Goal: Navigation & Orientation: Find specific page/section

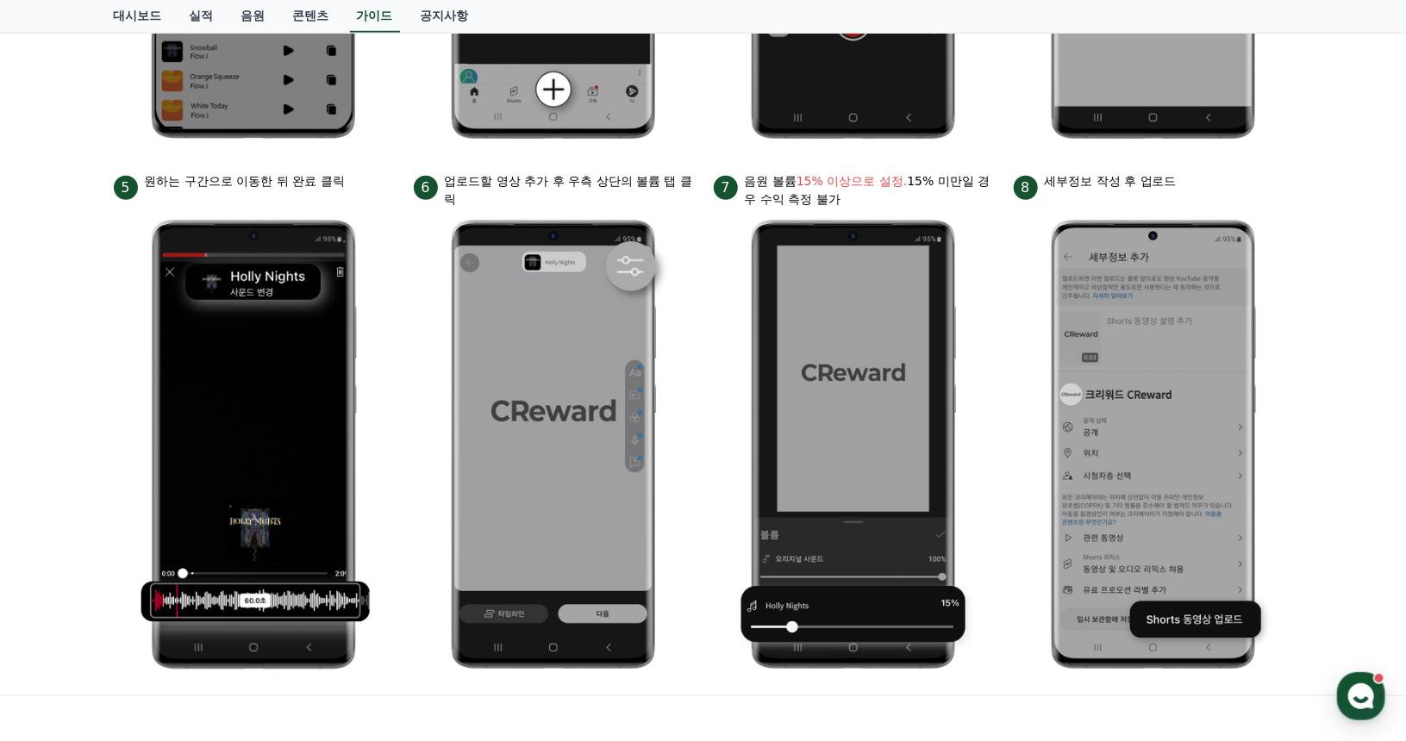
scroll to position [690, 0]
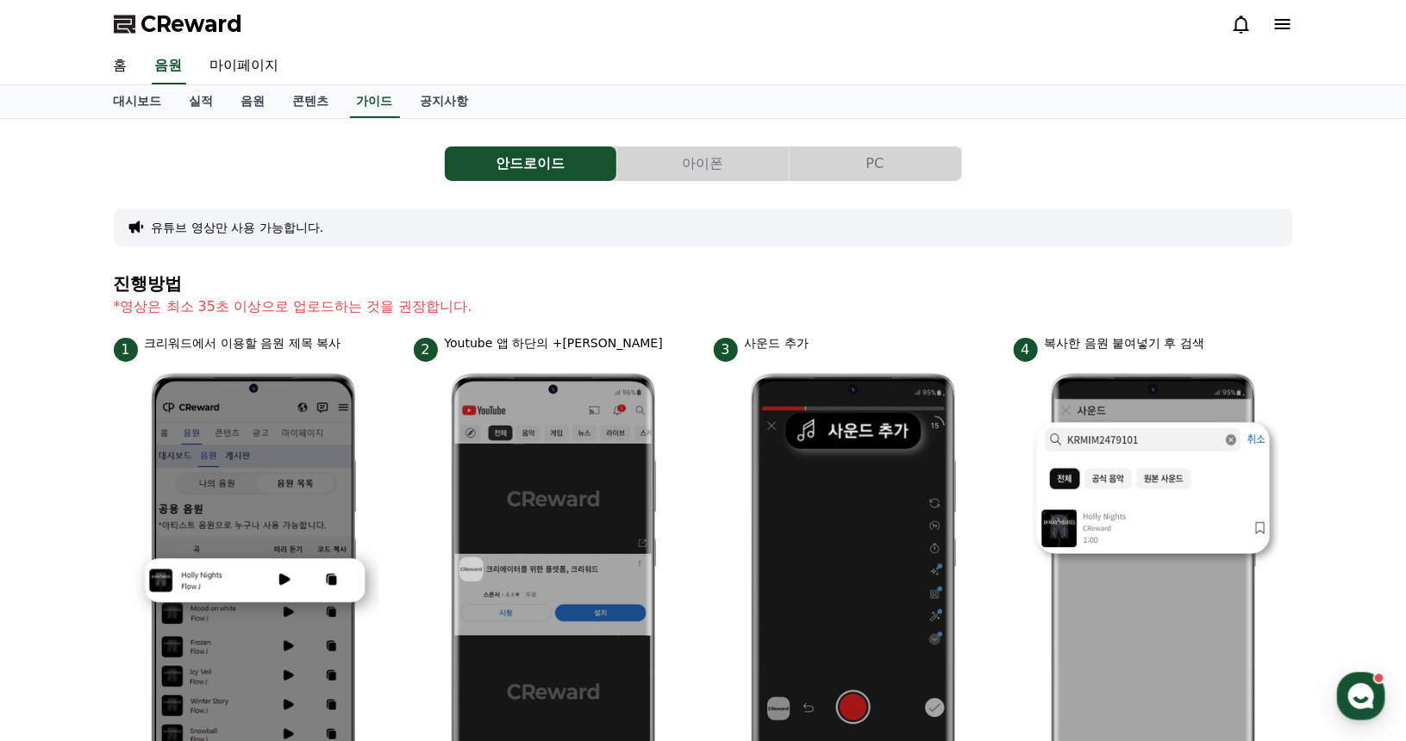
click at [921, 149] on button "PC" at bounding box center [876, 164] width 172 height 34
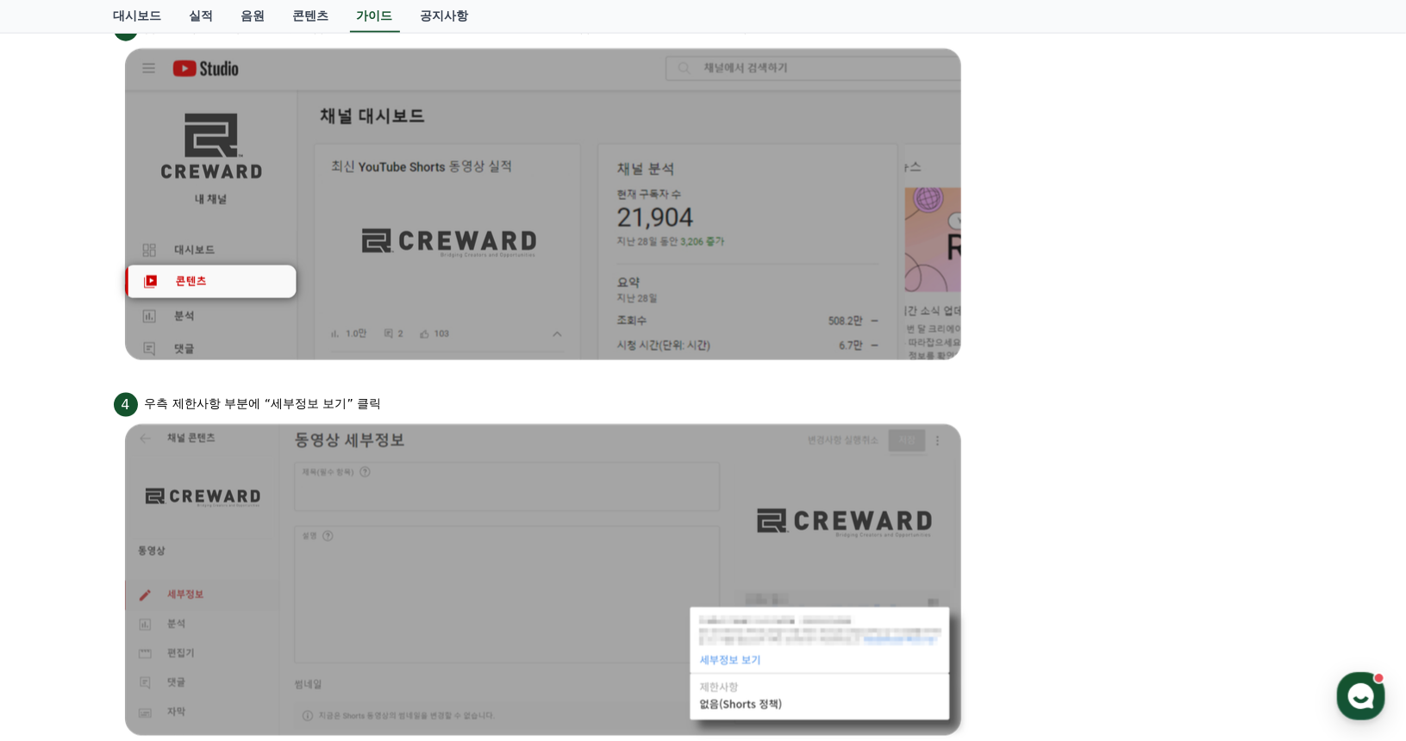
scroll to position [1034, 0]
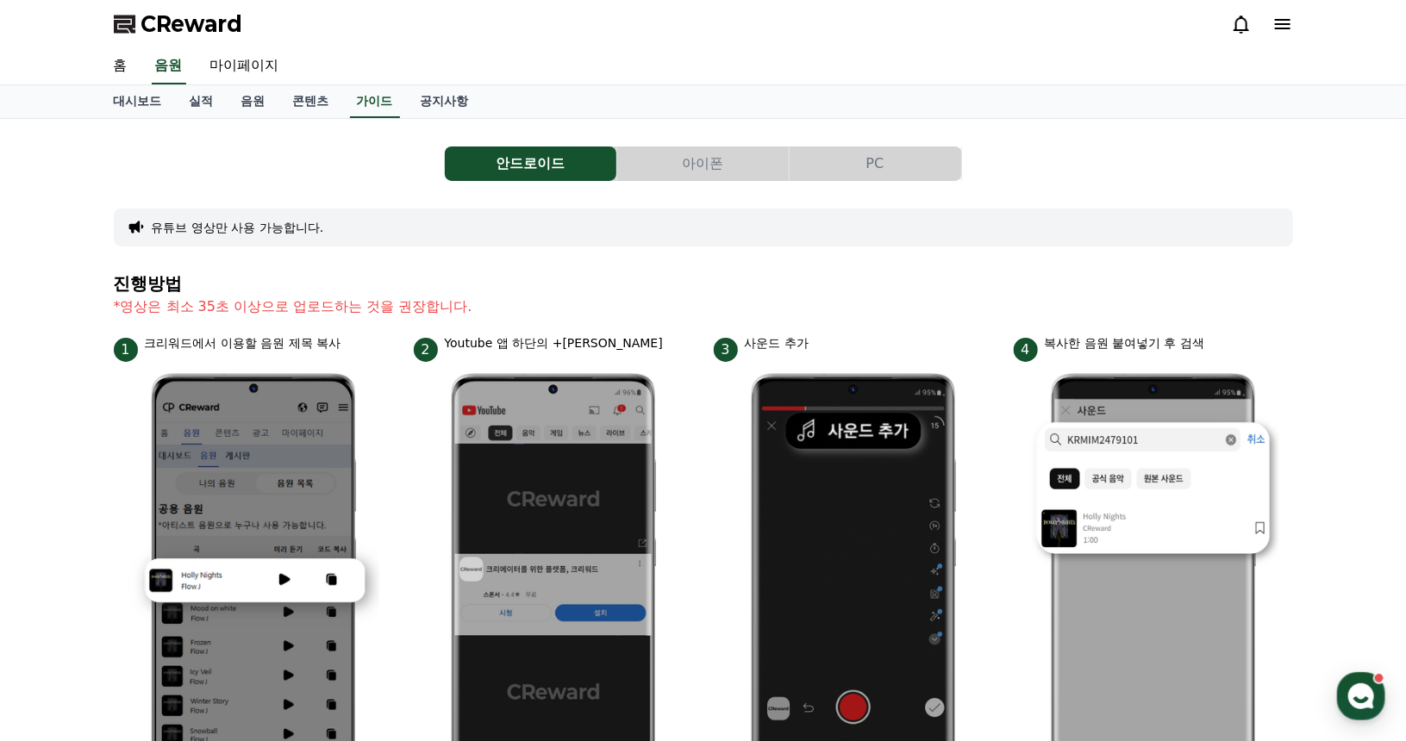
click at [886, 167] on button "PC" at bounding box center [876, 164] width 172 height 34
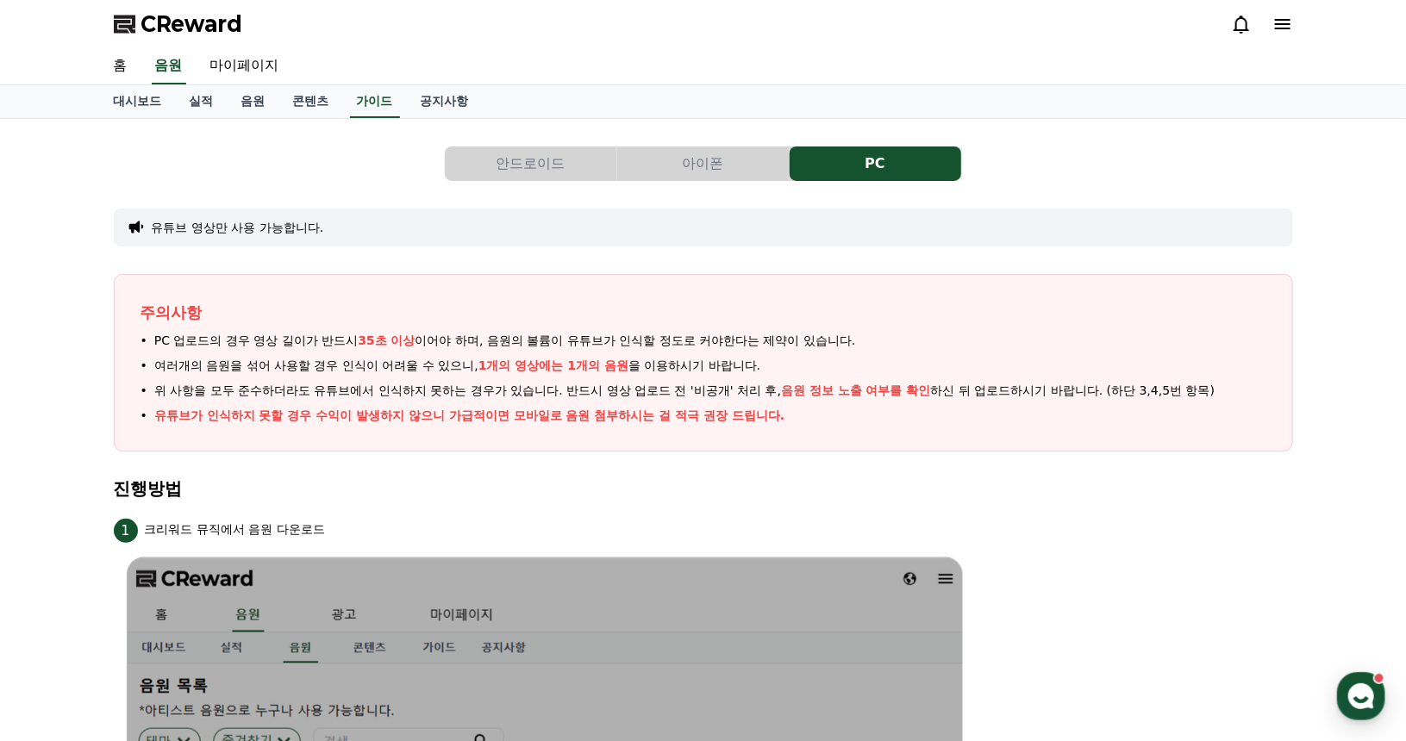
click at [191, 31] on span "CReward" at bounding box center [192, 24] width 102 height 28
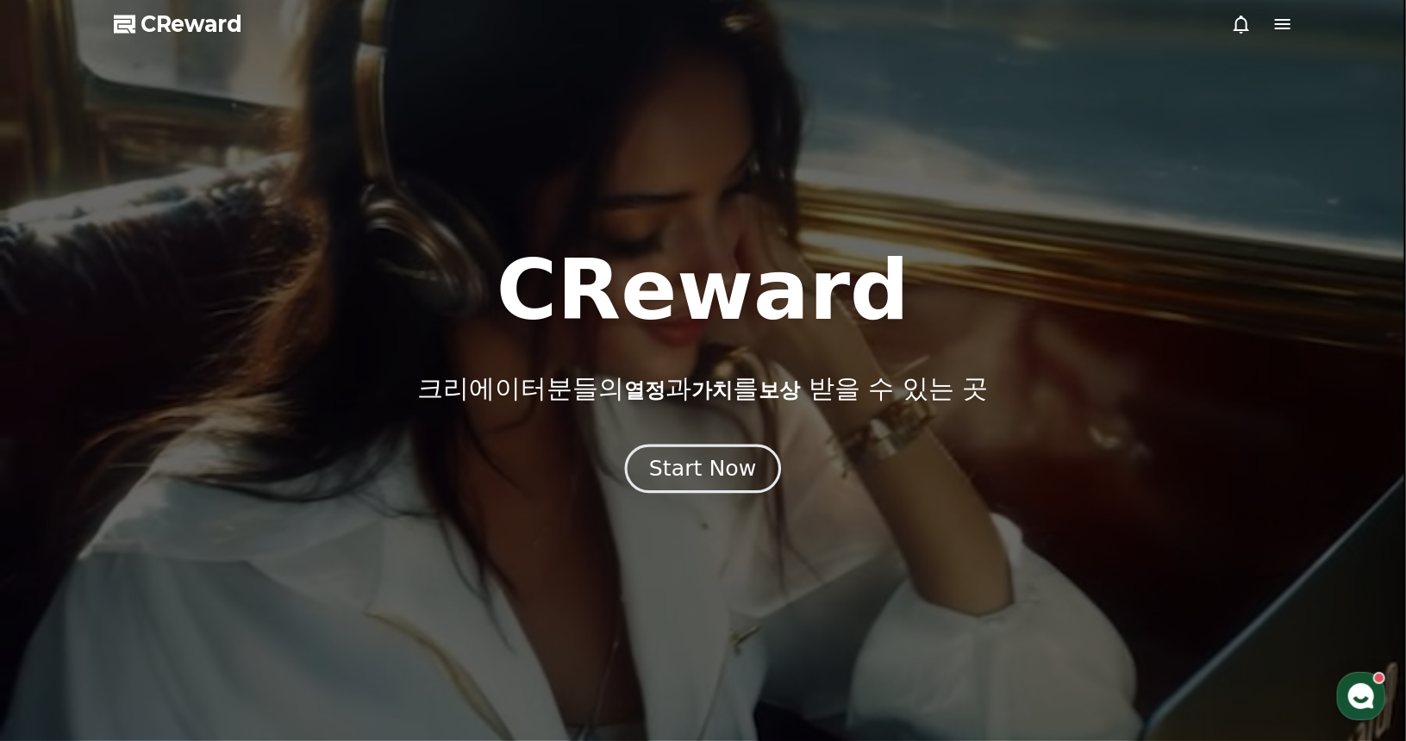
click at [703, 480] on div "Start Now" at bounding box center [702, 468] width 107 height 29
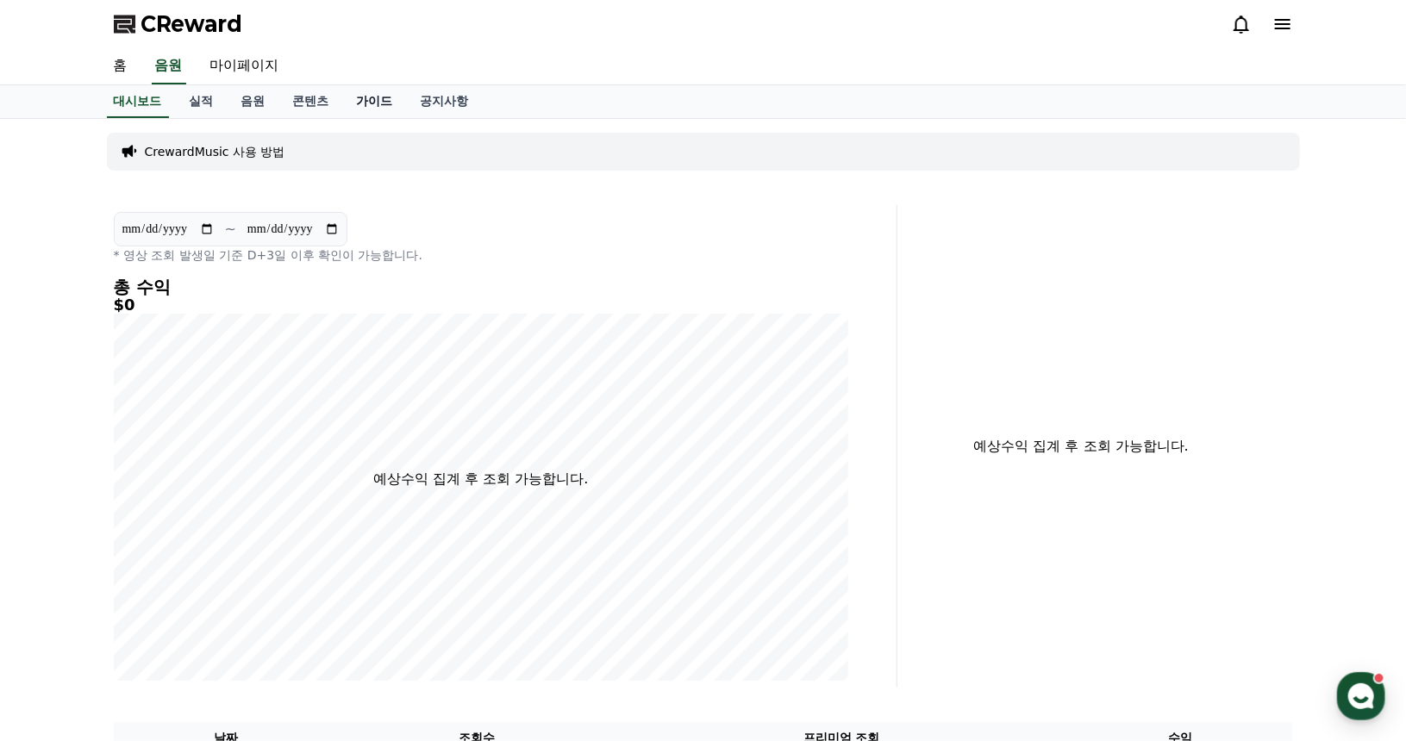
click at [397, 102] on link "가이드" at bounding box center [375, 101] width 64 height 33
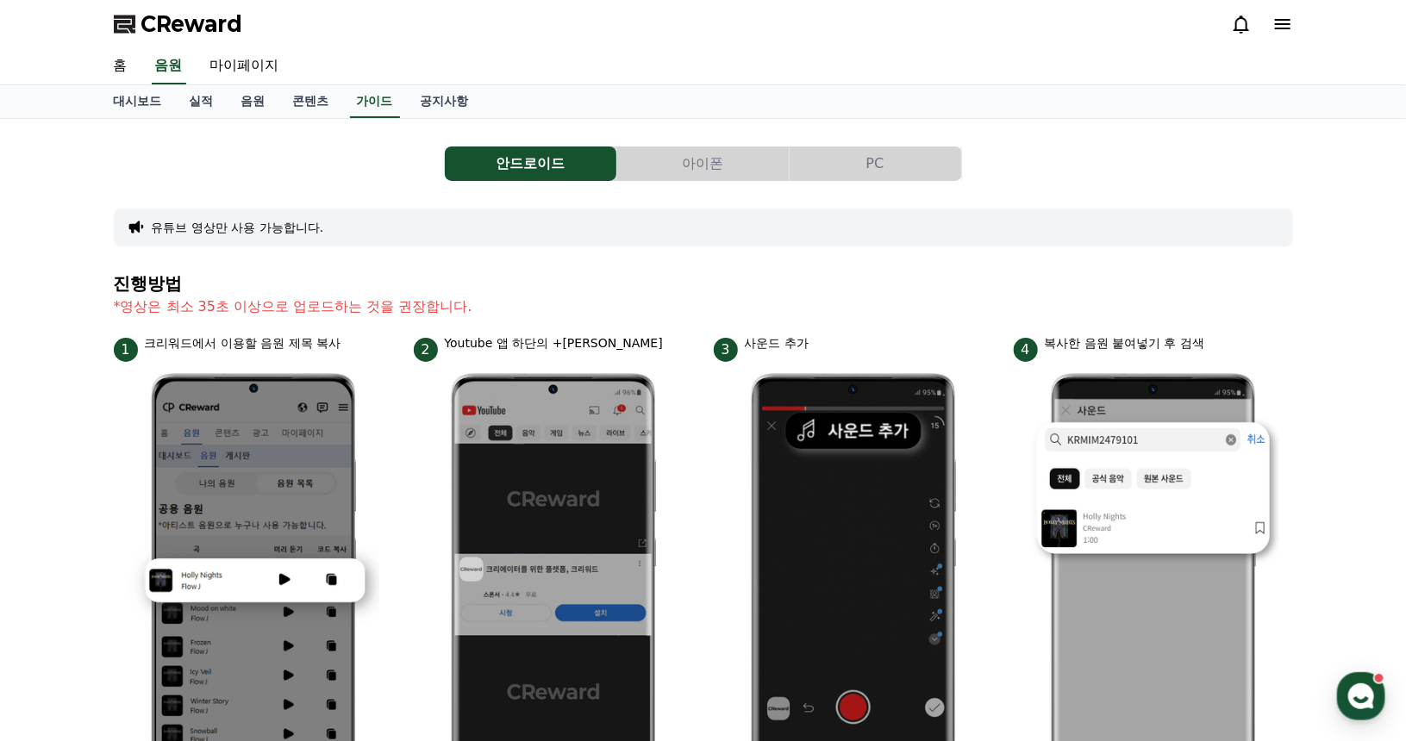
click at [877, 154] on button "PC" at bounding box center [876, 164] width 172 height 34
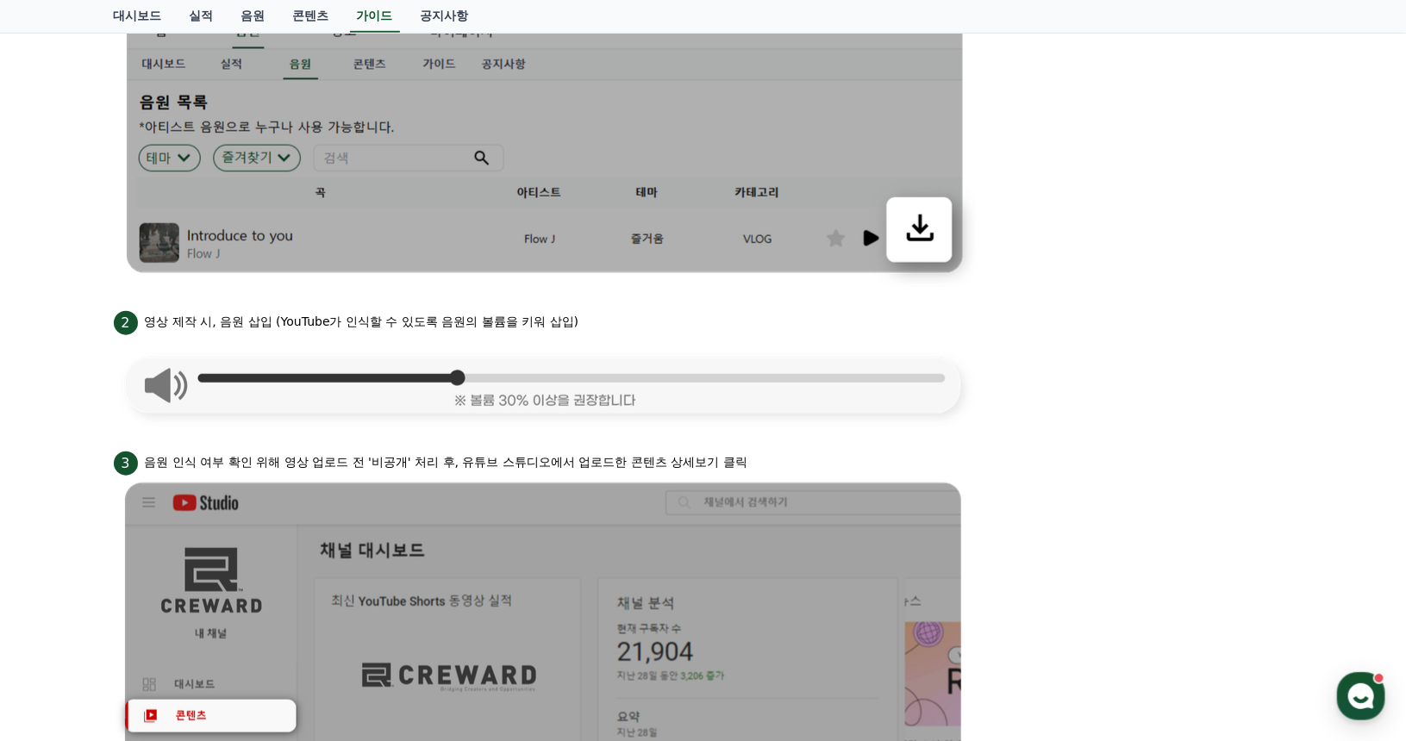
scroll to position [172, 0]
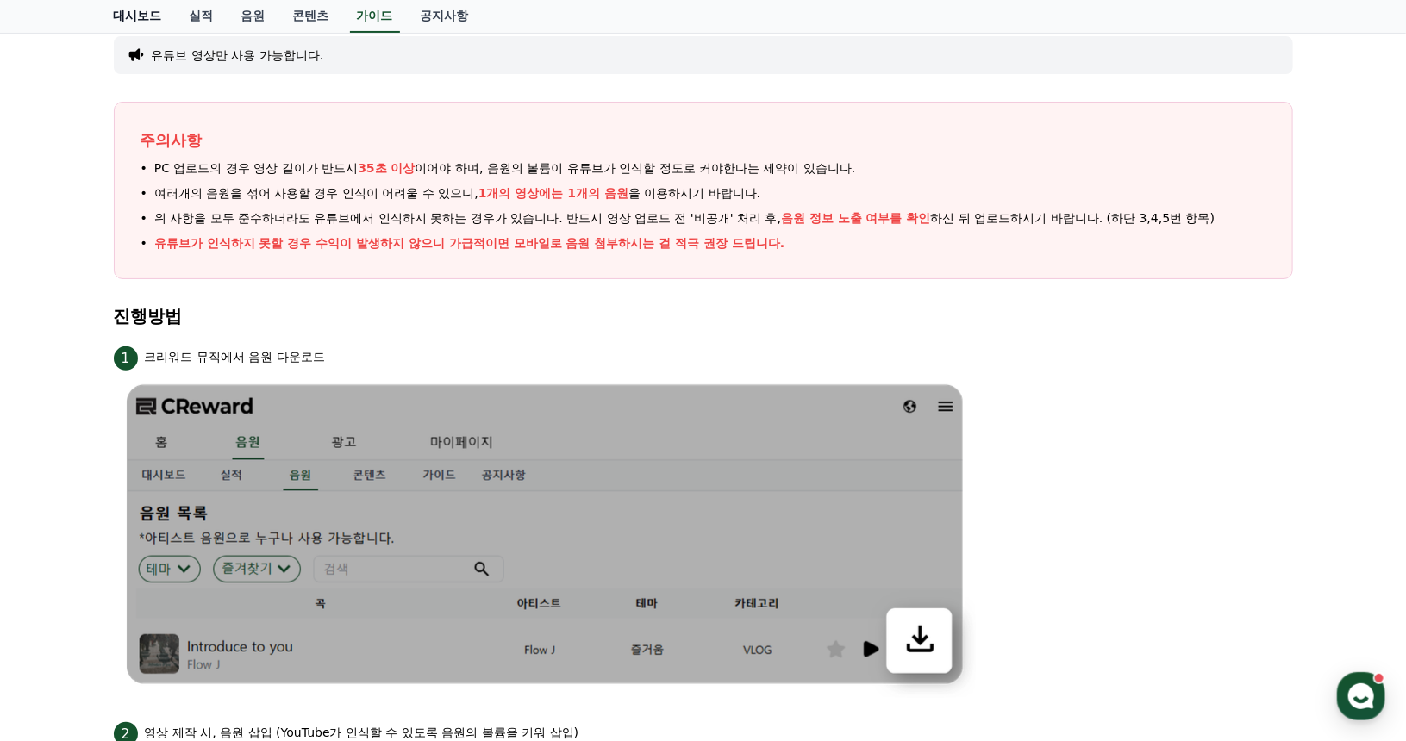
click at [148, 15] on link "대시보드" at bounding box center [138, 16] width 76 height 33
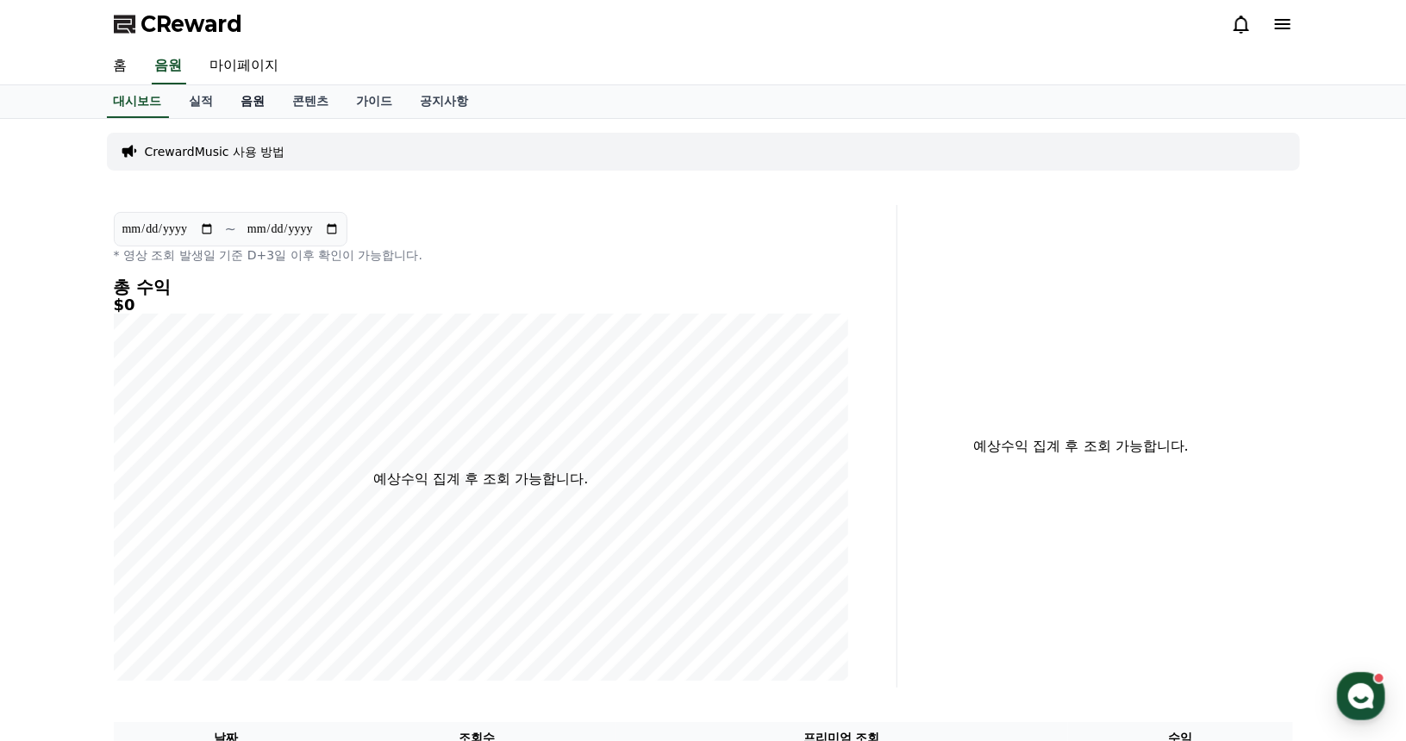
click at [257, 103] on link "음원" at bounding box center [254, 101] width 52 height 33
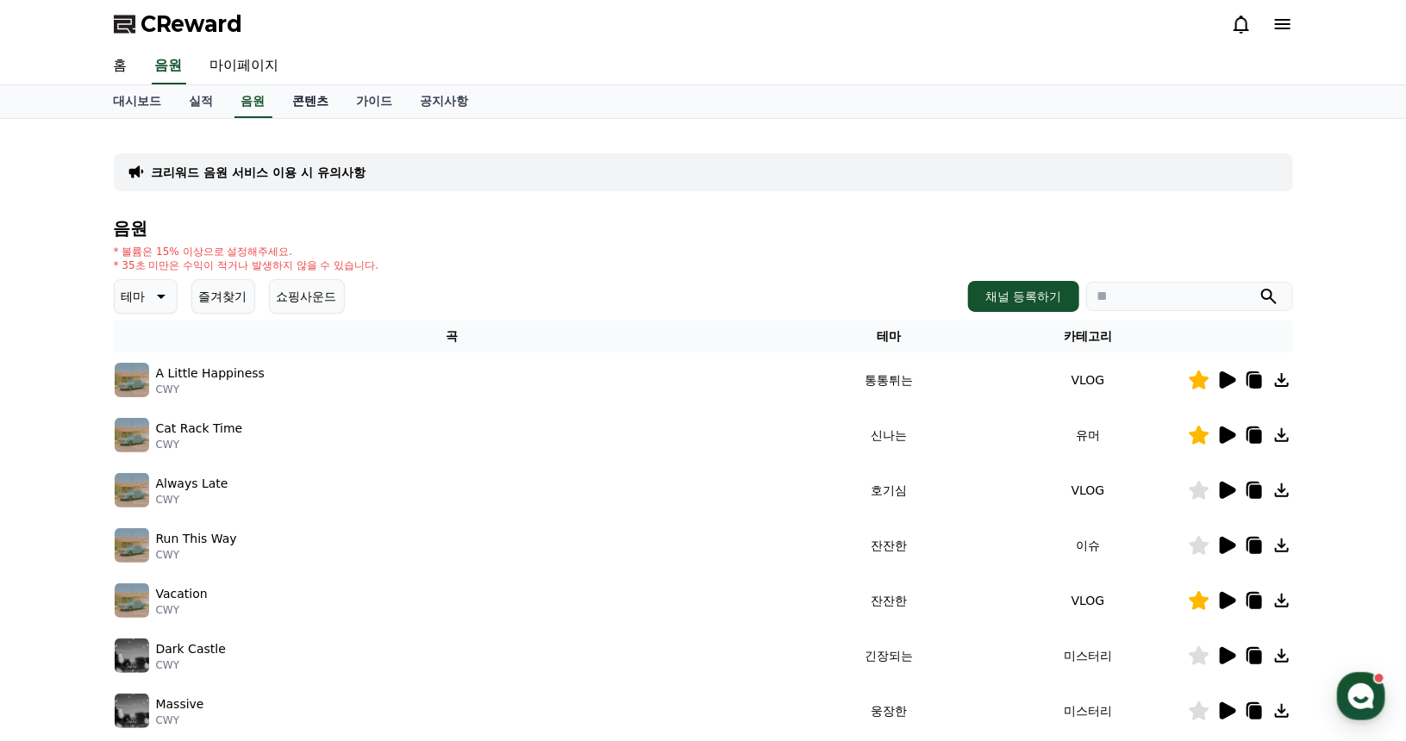
click at [324, 102] on link "콘텐츠" at bounding box center [311, 101] width 64 height 33
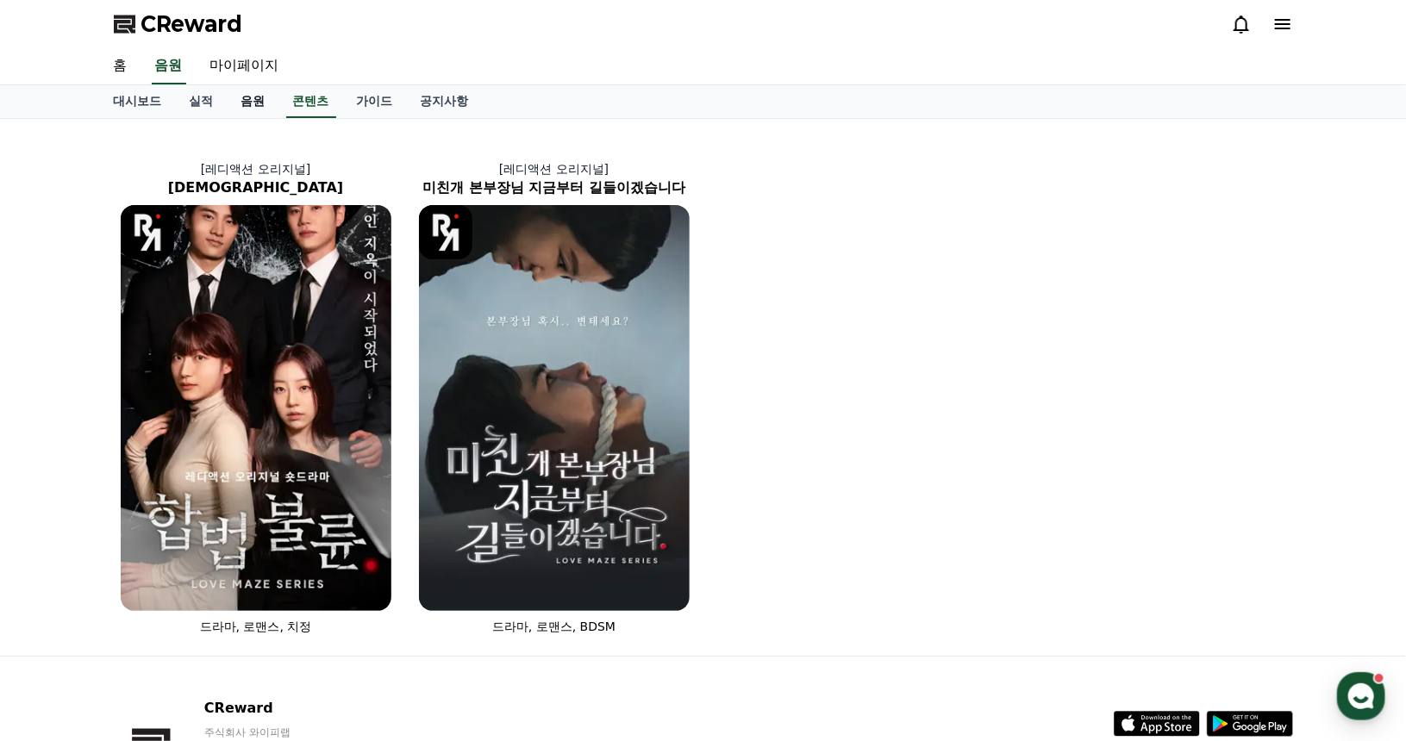
click at [269, 100] on link "음원" at bounding box center [254, 101] width 52 height 33
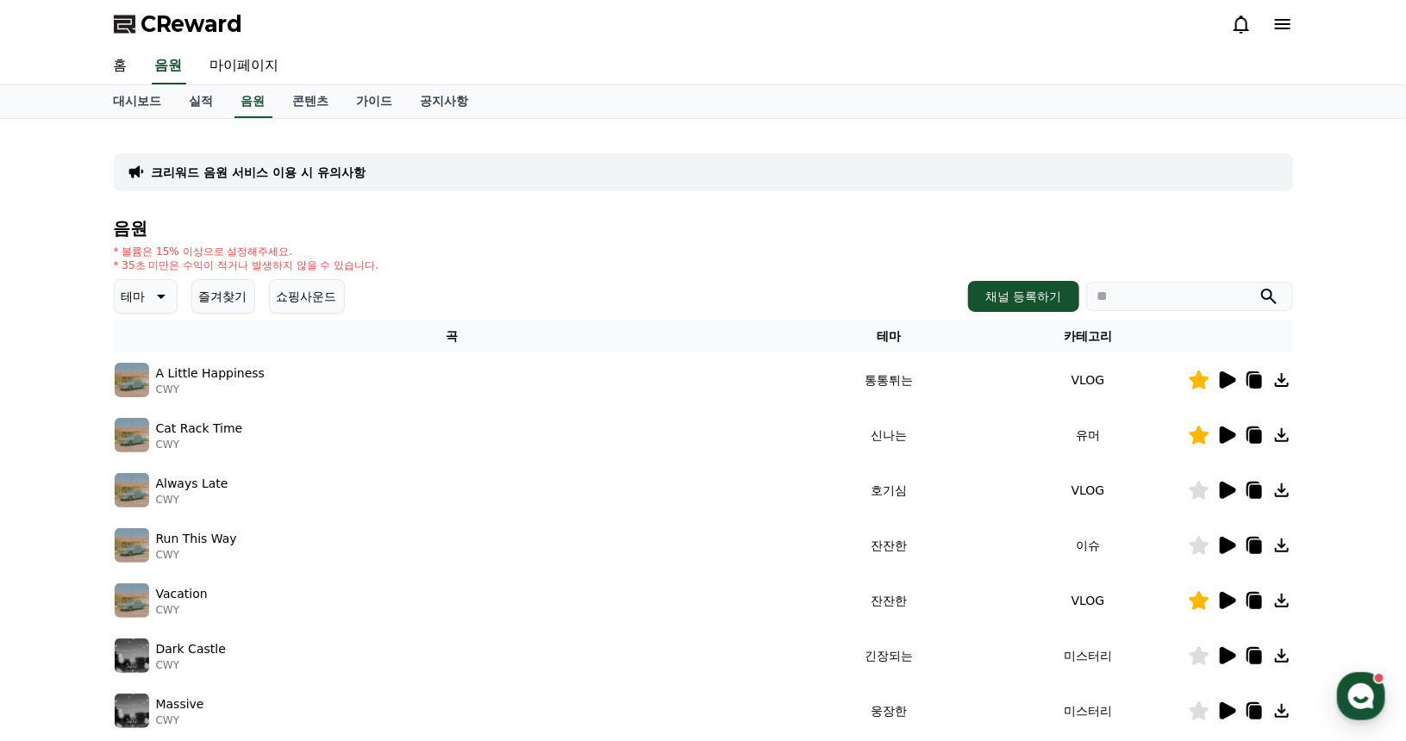
click at [226, 299] on button "즐겨찾기" at bounding box center [223, 296] width 64 height 34
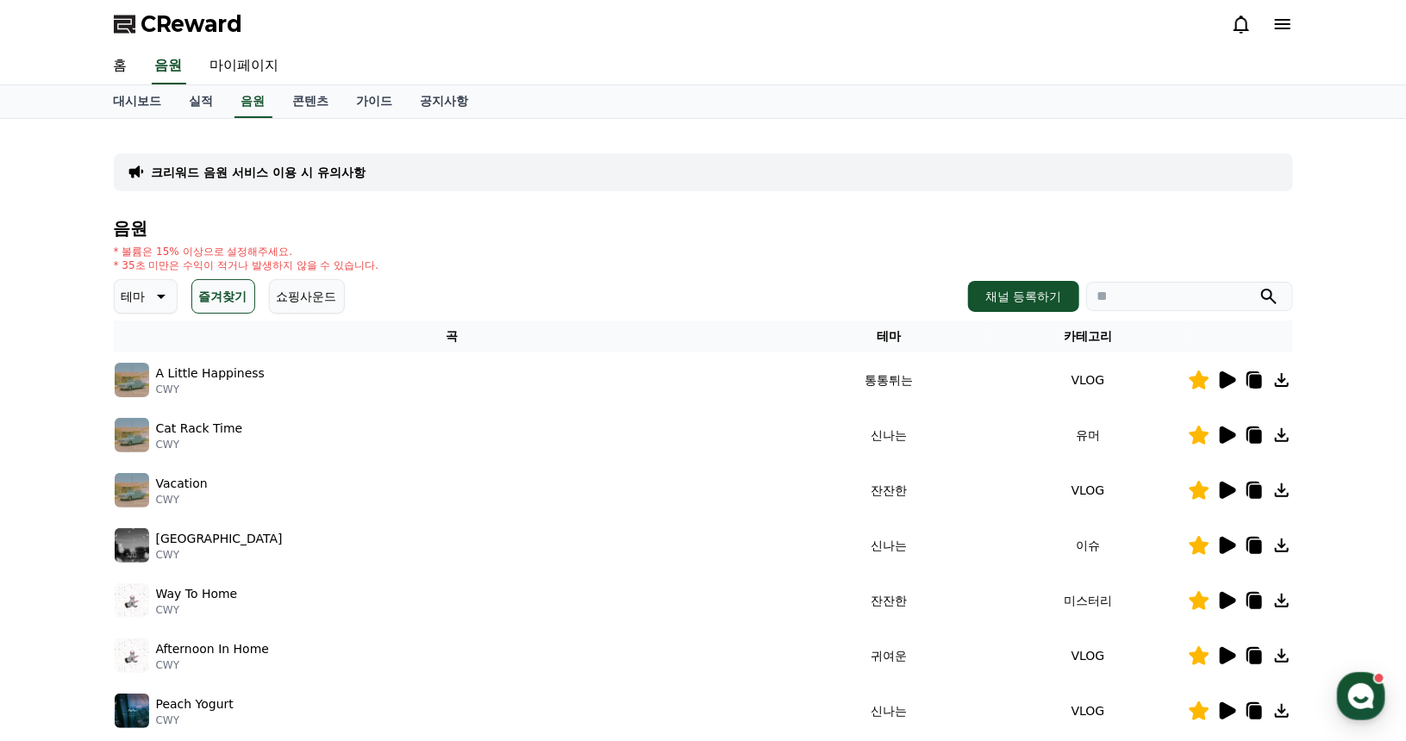
click at [1288, 380] on icon at bounding box center [1281, 380] width 21 height 21
click at [254, 72] on link "마이페이지" at bounding box center [245, 66] width 97 height 36
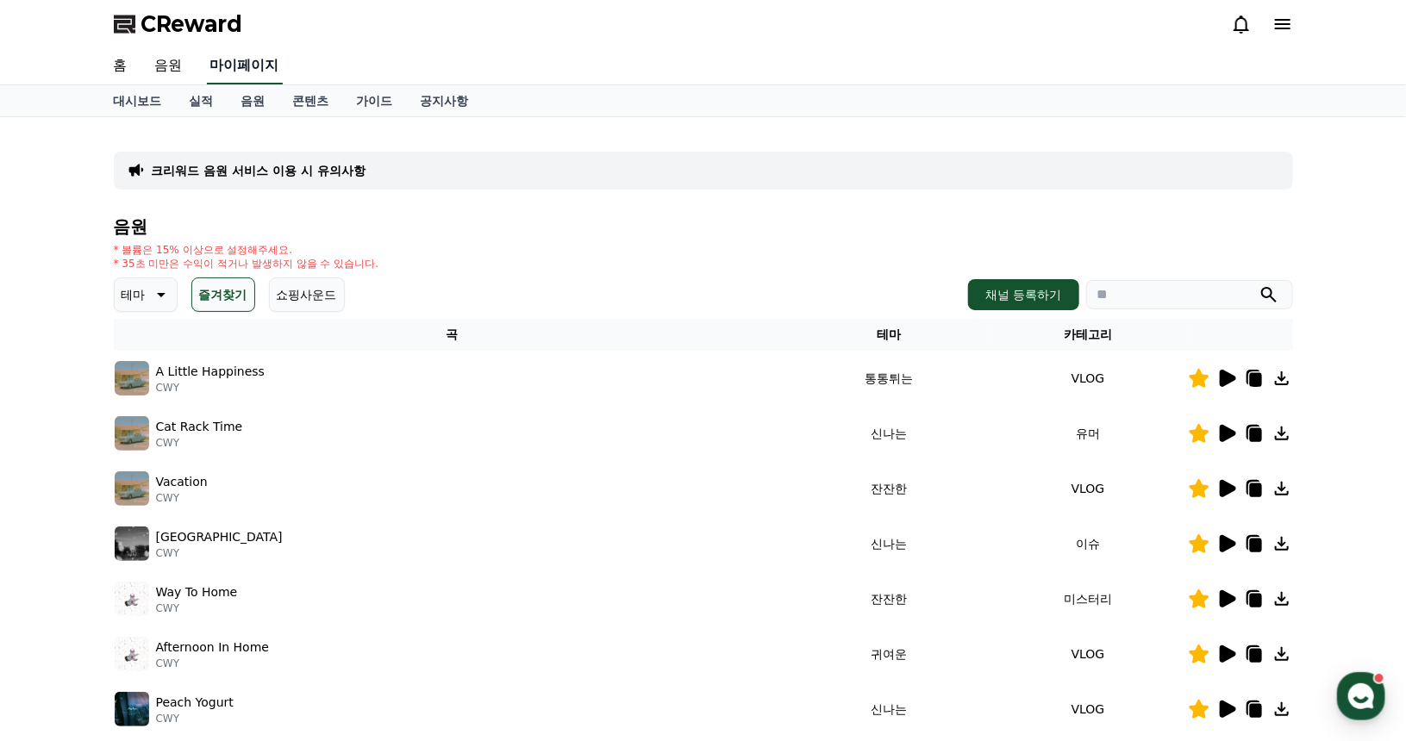
select select "**********"
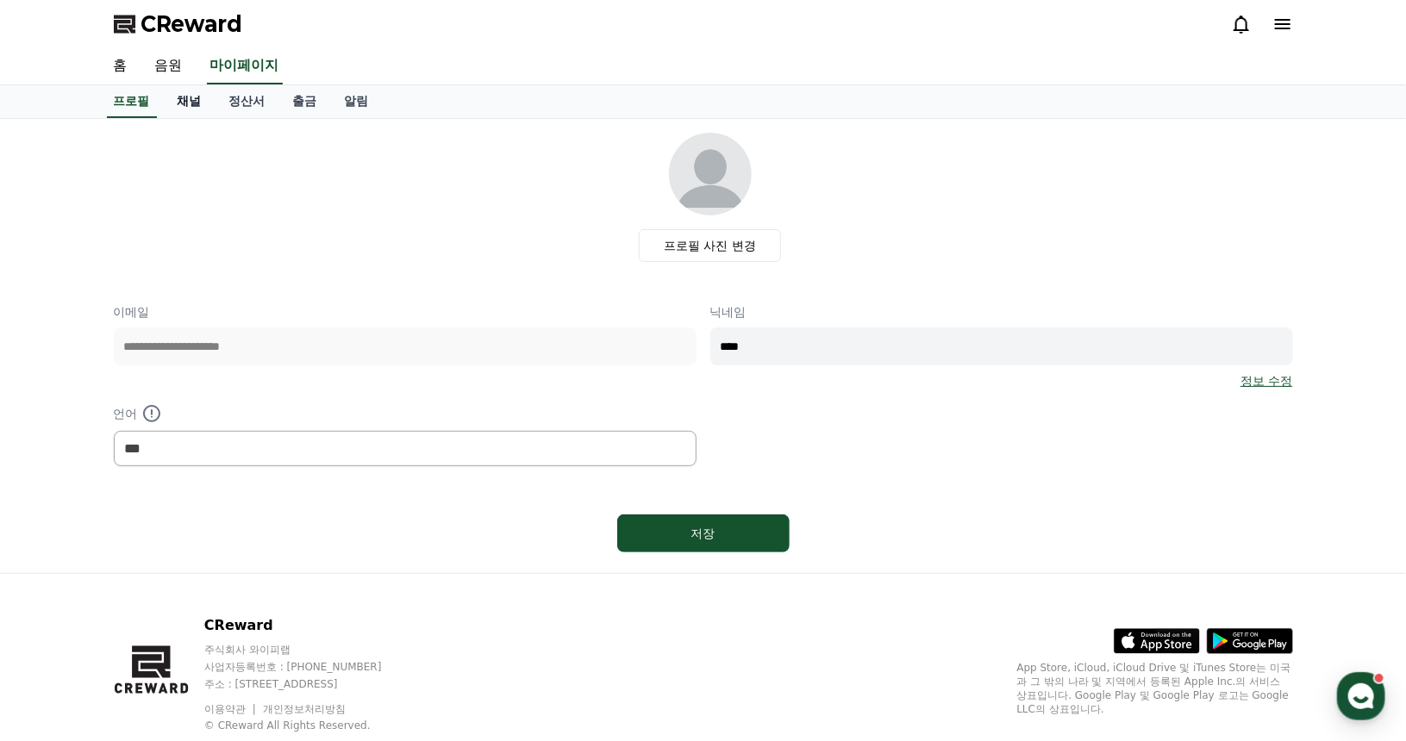
click at [191, 107] on link "채널" at bounding box center [190, 101] width 52 height 33
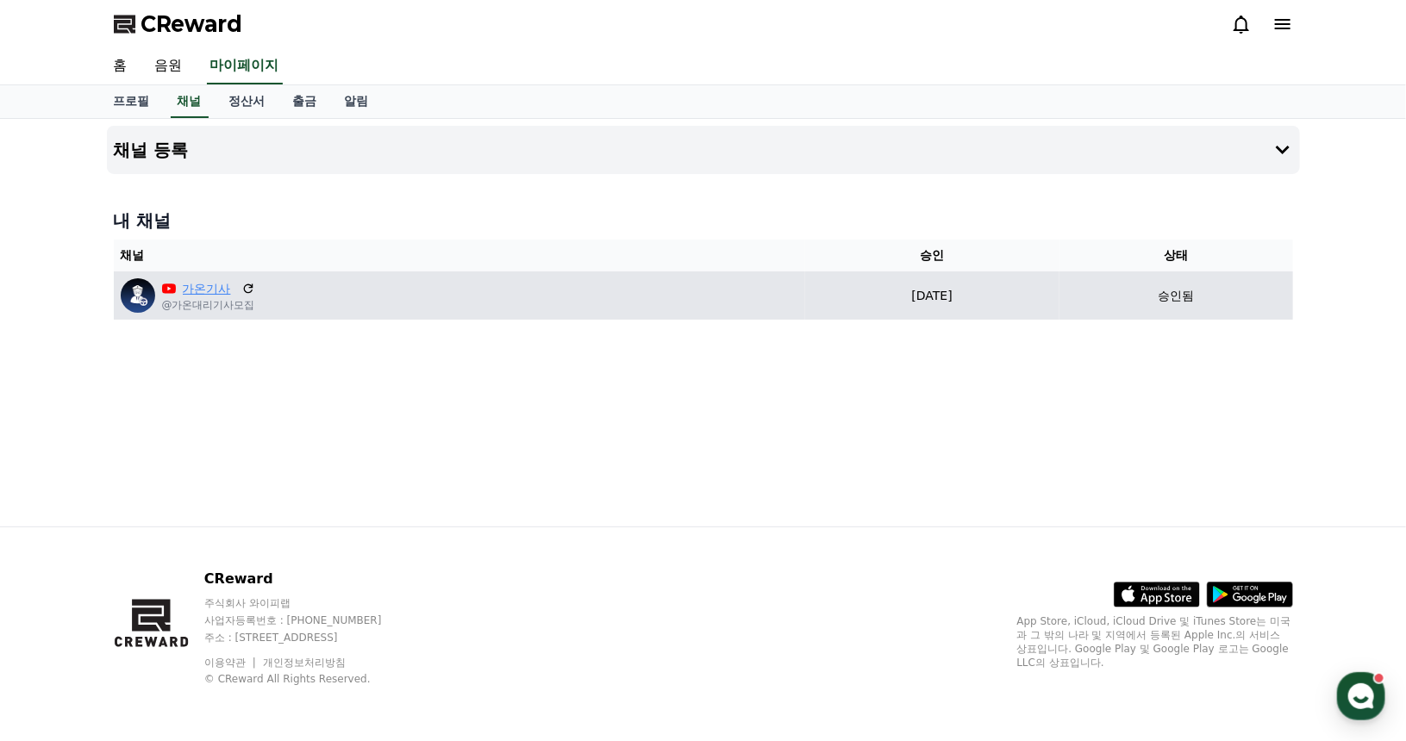
click at [205, 287] on link "가온기사" at bounding box center [209, 289] width 52 height 18
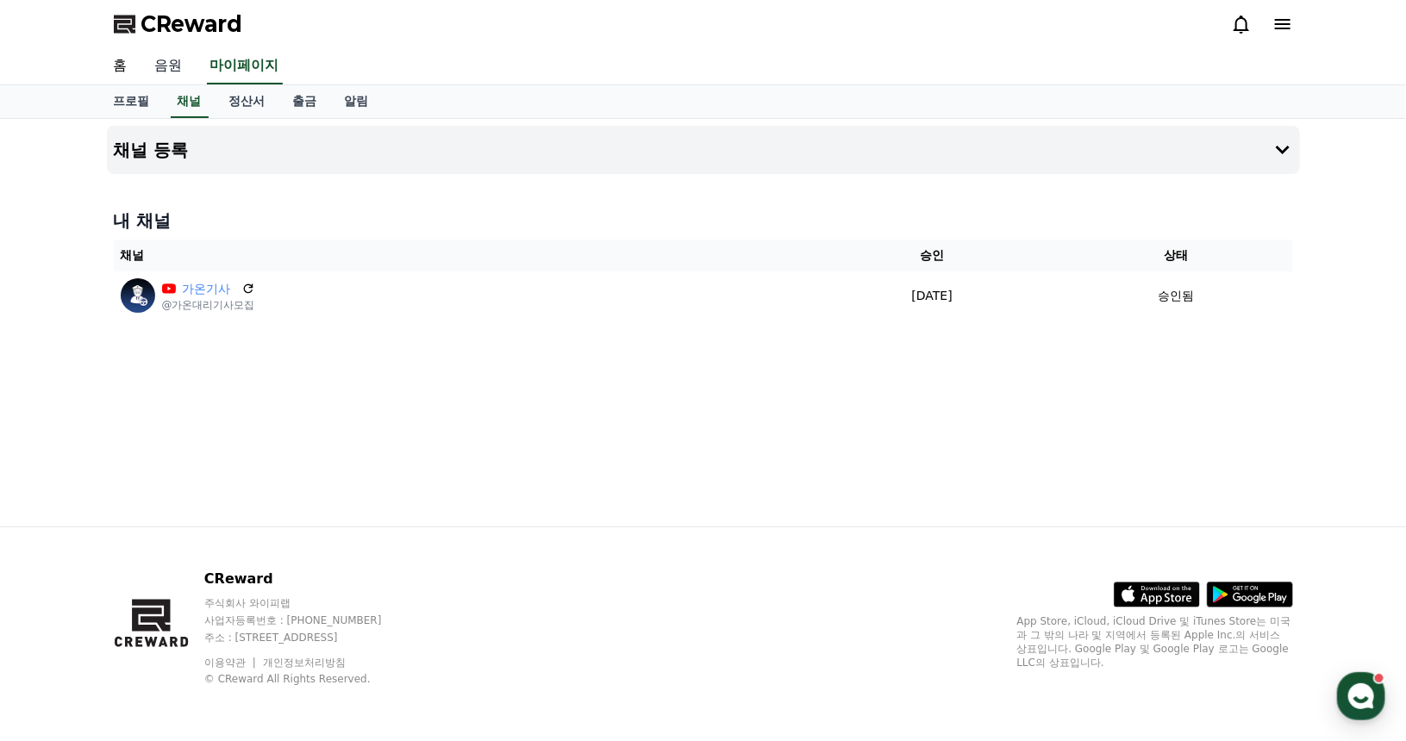
click at [180, 67] on link "음원" at bounding box center [168, 66] width 55 height 36
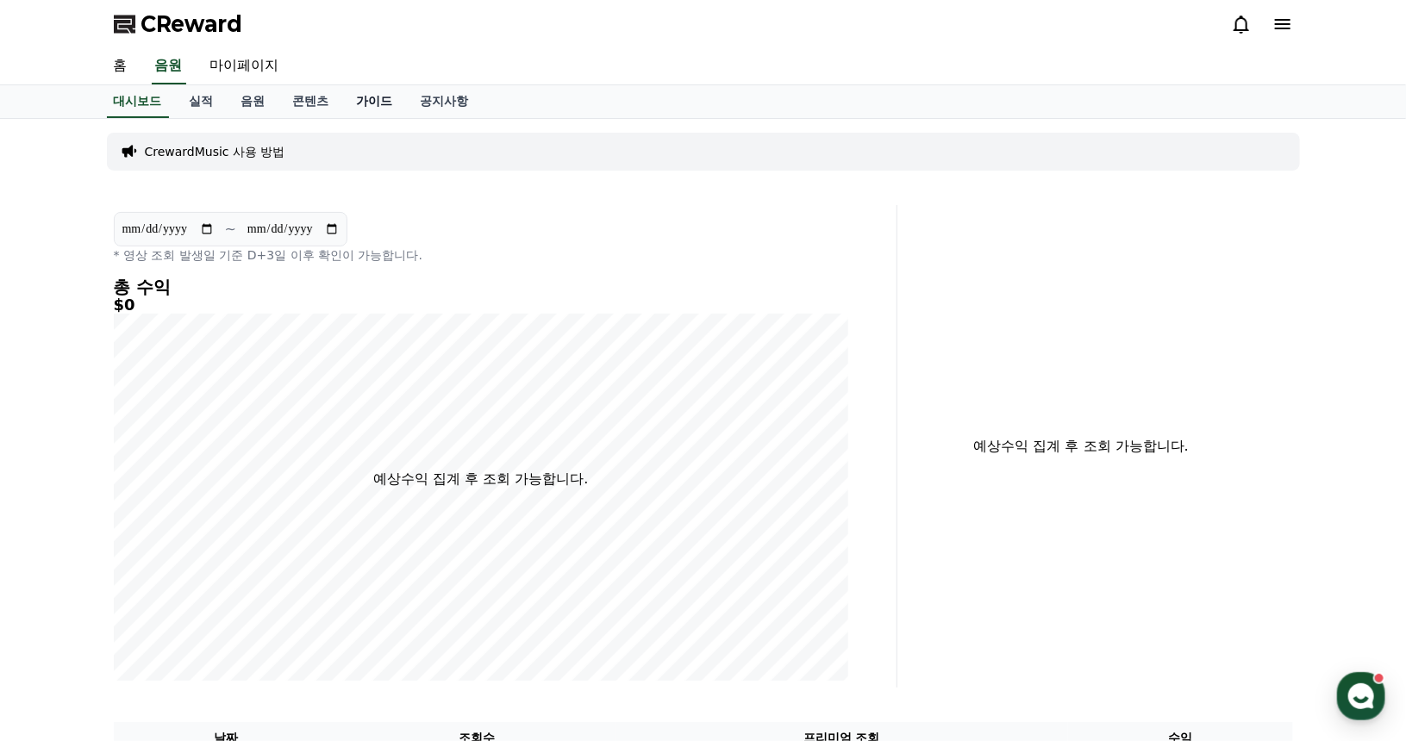
click at [374, 93] on link "가이드" at bounding box center [375, 101] width 64 height 33
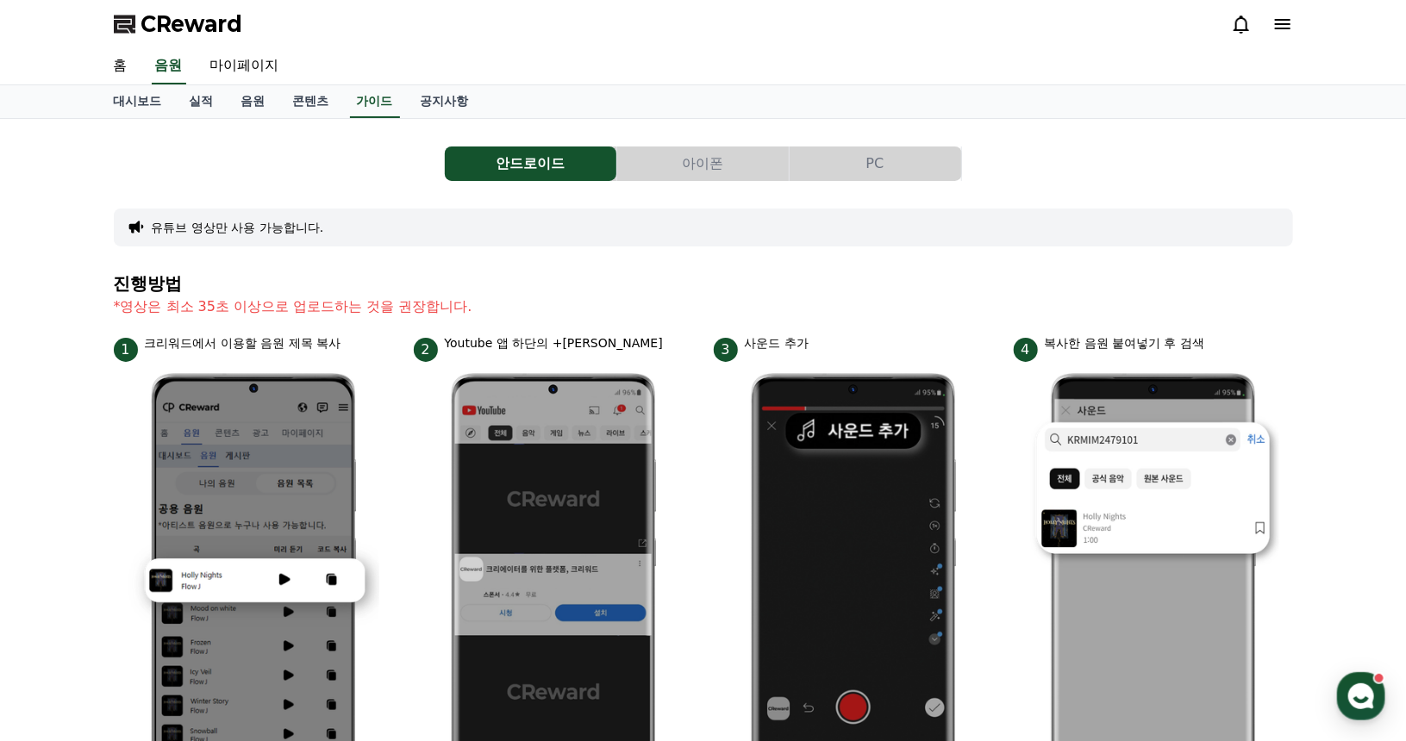
click at [884, 159] on button "PC" at bounding box center [876, 164] width 172 height 34
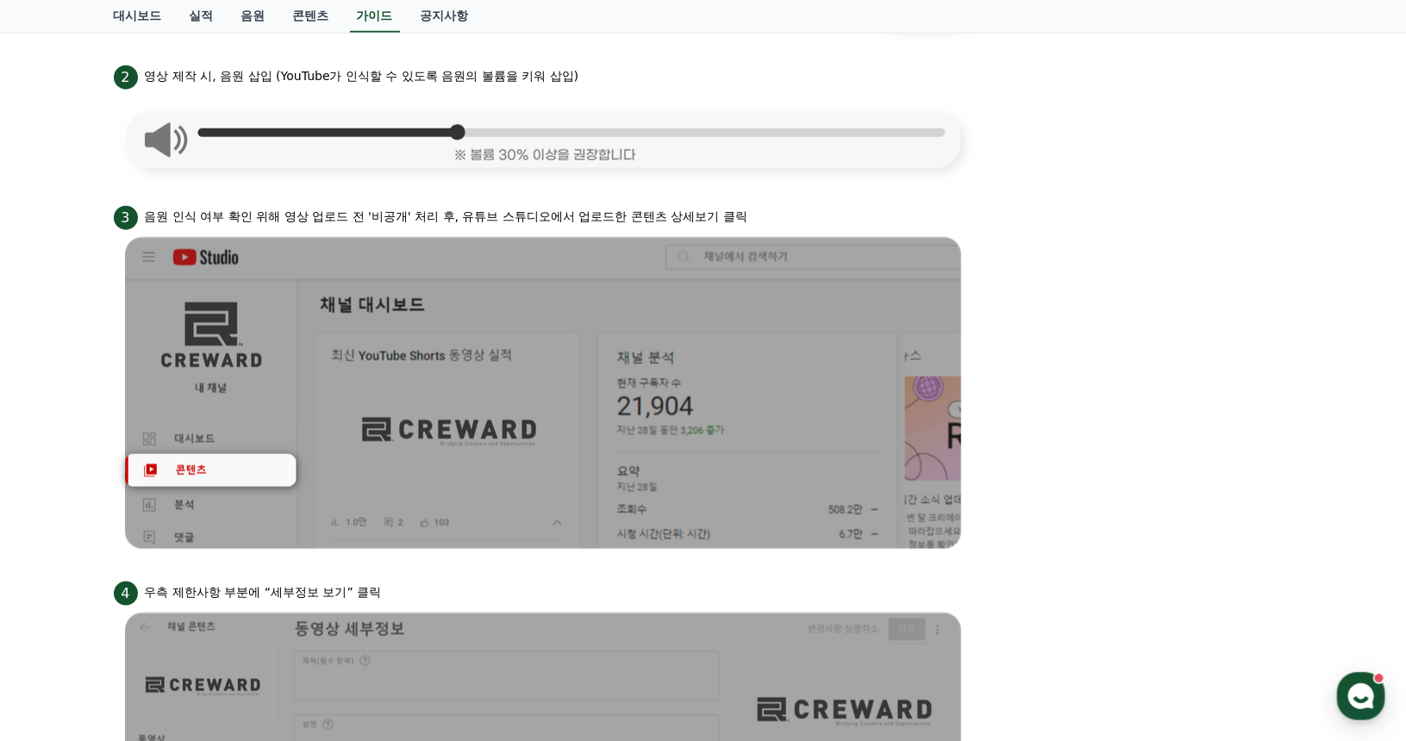
scroll to position [862, 0]
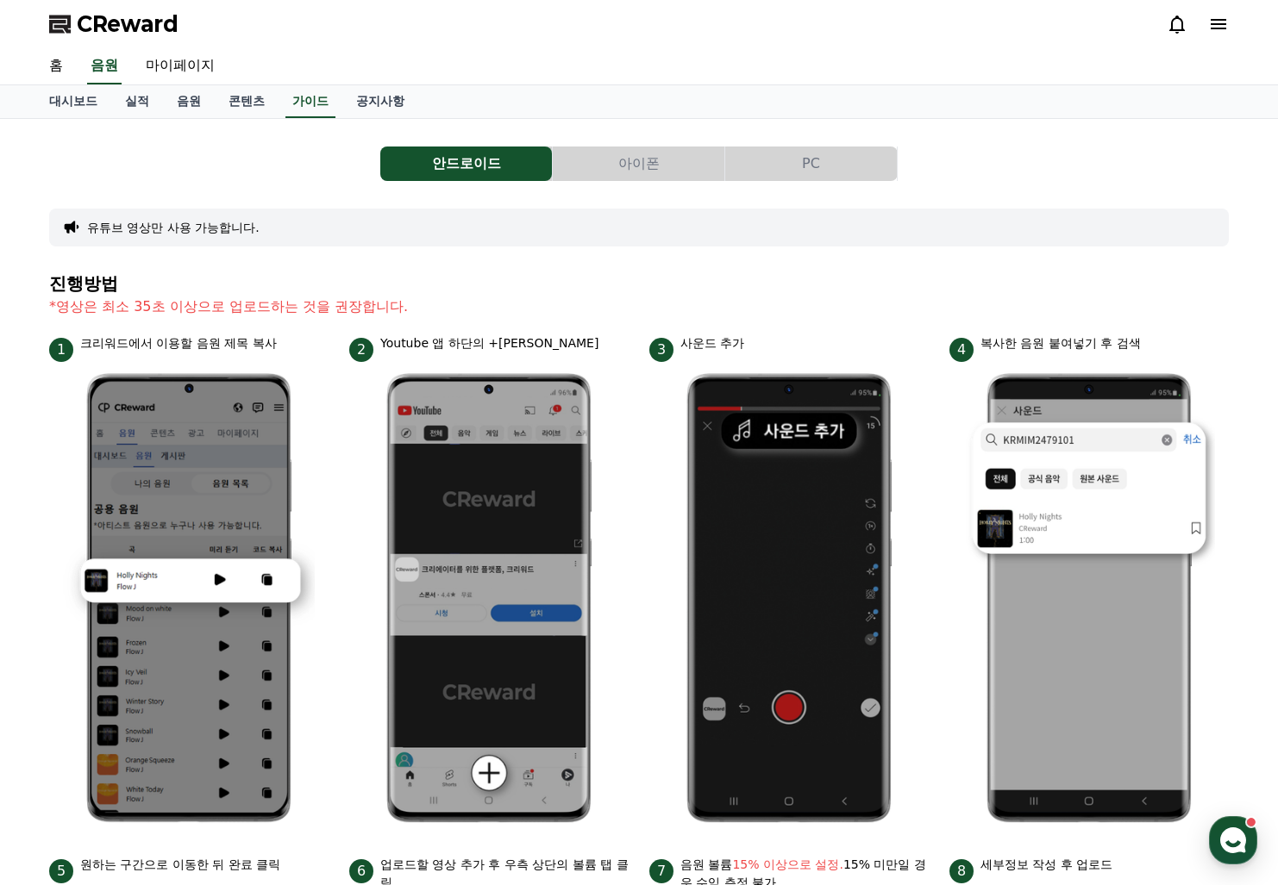
click at [839, 178] on button "PC" at bounding box center [811, 164] width 172 height 34
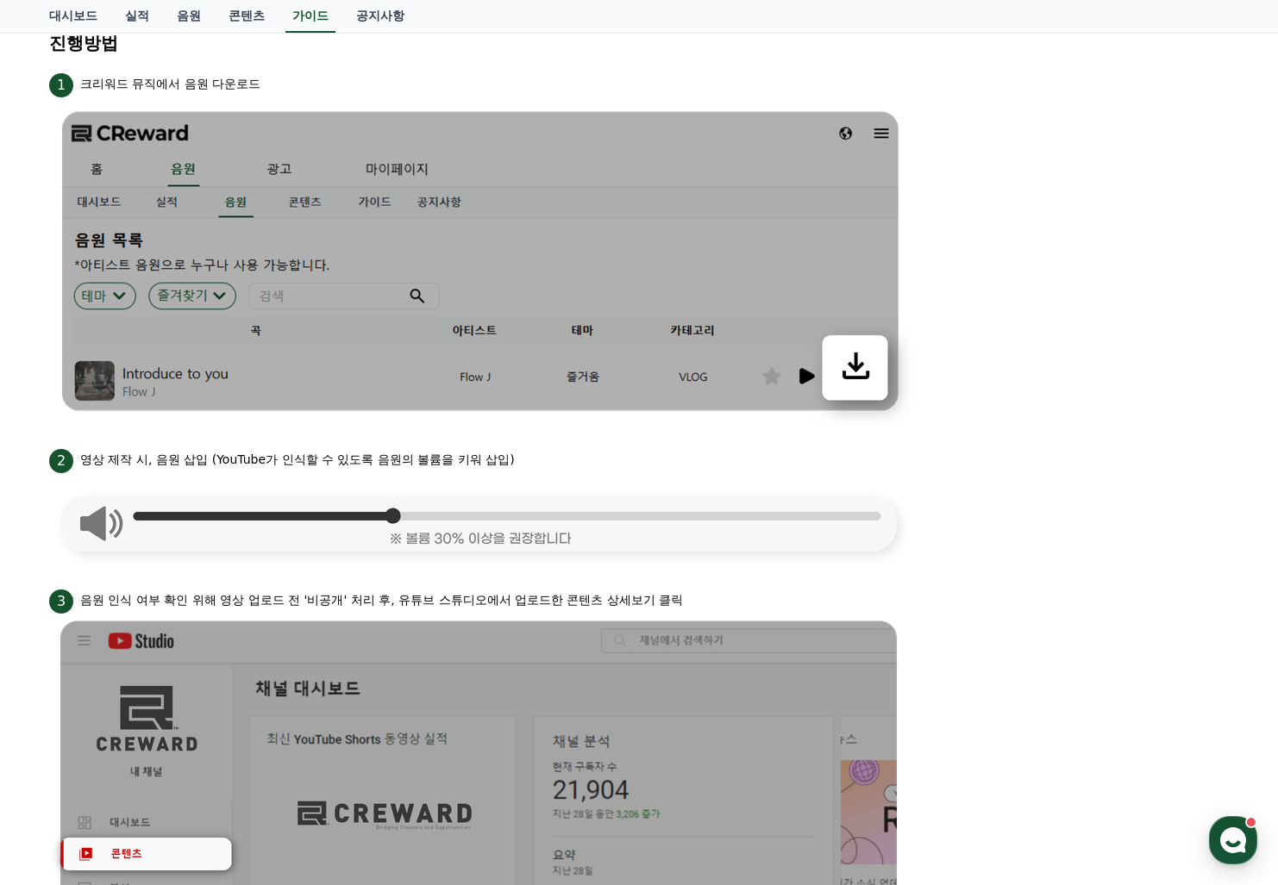
scroll to position [790, 0]
